Goal: Task Accomplishment & Management: Use online tool/utility

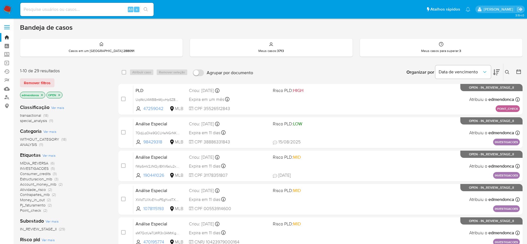
click at [77, 6] on input at bounding box center [86, 9] width 133 height 7
paste input "F60cVoxpb7T0OuT9WusRttUZ"
type input "F60cVoxpb7T0OuT9WusRttUZ"
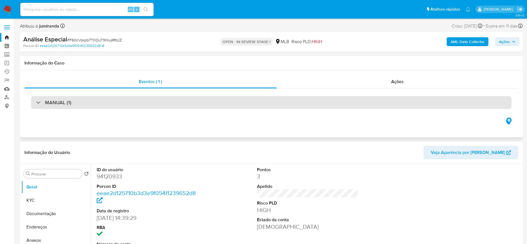
click at [108, 104] on div "MANUAL (1)" at bounding box center [271, 102] width 480 height 13
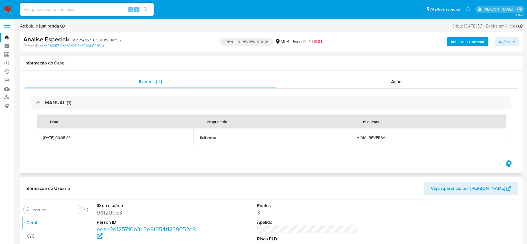
select select "10"
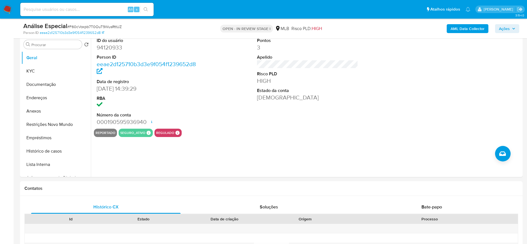
scroll to position [83, 0]
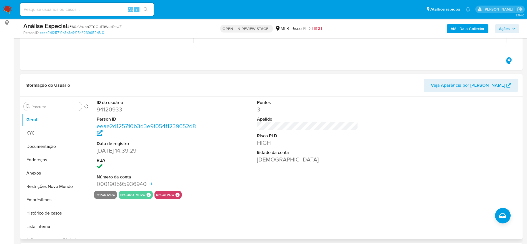
click at [180, 104] on dt "ID do usuário" at bounding box center [147, 102] width 101 height 6
click at [117, 113] on dd "94120933" at bounding box center [147, 110] width 101 height 8
copy dd "94120933"
click at [404, 144] on div "ID do usuário 94120933 Person ID eeae2d125710b3d3e9f054f1239652d8 Data de regis…" at bounding box center [307, 144] width 427 height 94
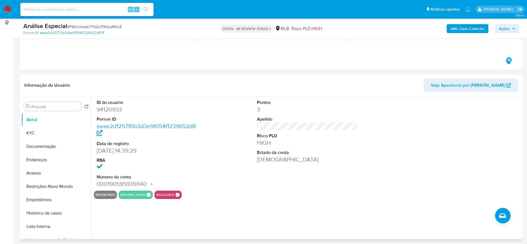
click at [310, 136] on dt "Risco PLD" at bounding box center [307, 136] width 101 height 6
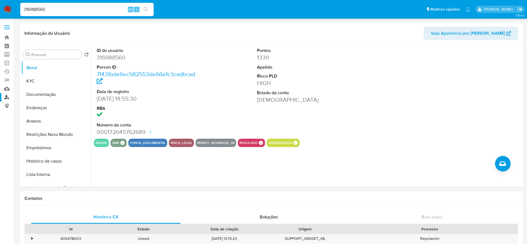
select select "10"
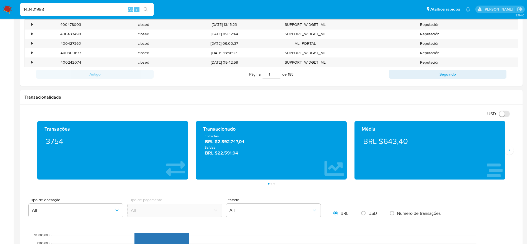
type input "143421998"
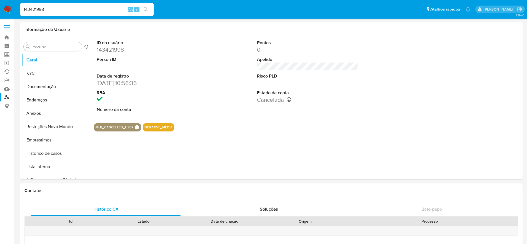
select select "10"
click at [6, 64] on link "Operações em massa" at bounding box center [33, 63] width 66 height 9
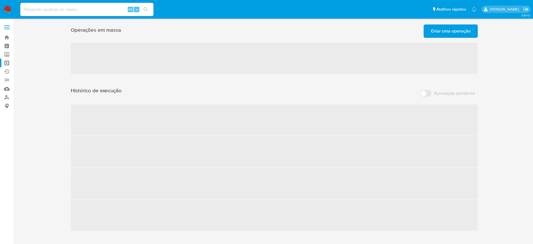
click at [463, 33] on span "Criar uma operação" at bounding box center [451, 31] width 40 height 12
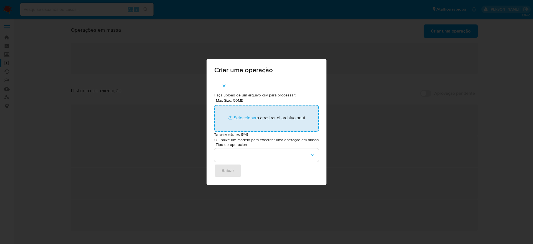
click at [271, 119] on input "Max Size: 50MB Seleccionar archivos" at bounding box center [266, 118] width 104 height 27
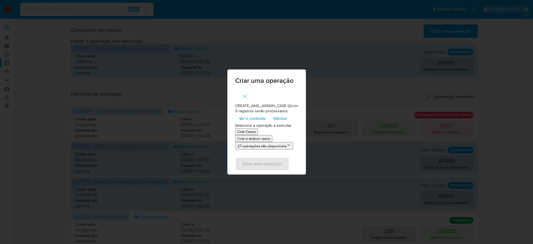
click at [260, 120] on span "Ver o conteúdo" at bounding box center [252, 118] width 27 height 8
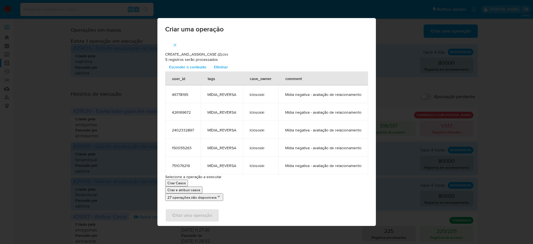
click at [185, 190] on p "Criar e atribuir casos" at bounding box center [183, 189] width 33 height 5
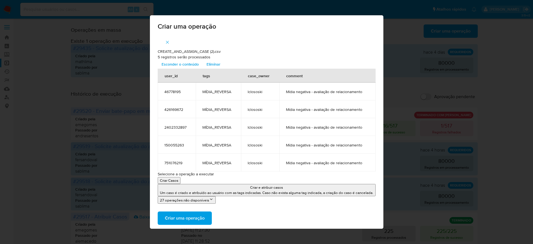
click at [196, 217] on span "Criar uma operação" at bounding box center [185, 218] width 40 height 12
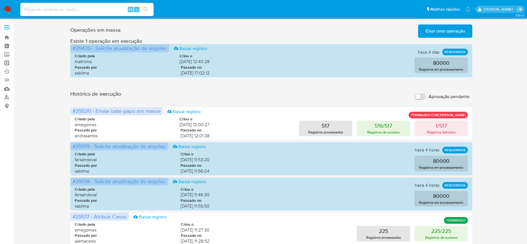
click at [8, 63] on link "Operações em massa" at bounding box center [33, 63] width 66 height 9
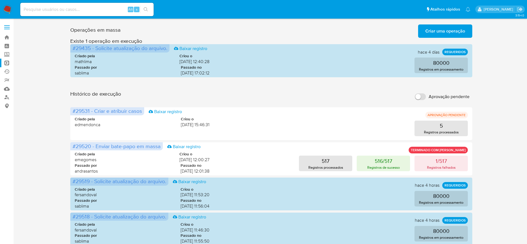
click at [47, 161] on div "Operações em massa Criar uma operação Só pode haver no máximo 5 recursos colado…" at bounding box center [271, 248] width 502 height 452
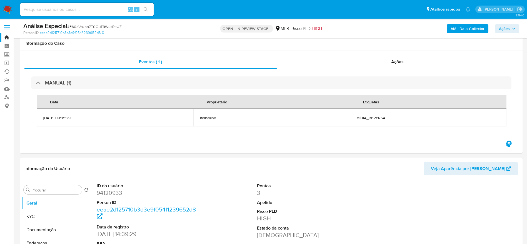
select select "10"
